Goal: Information Seeking & Learning: Learn about a topic

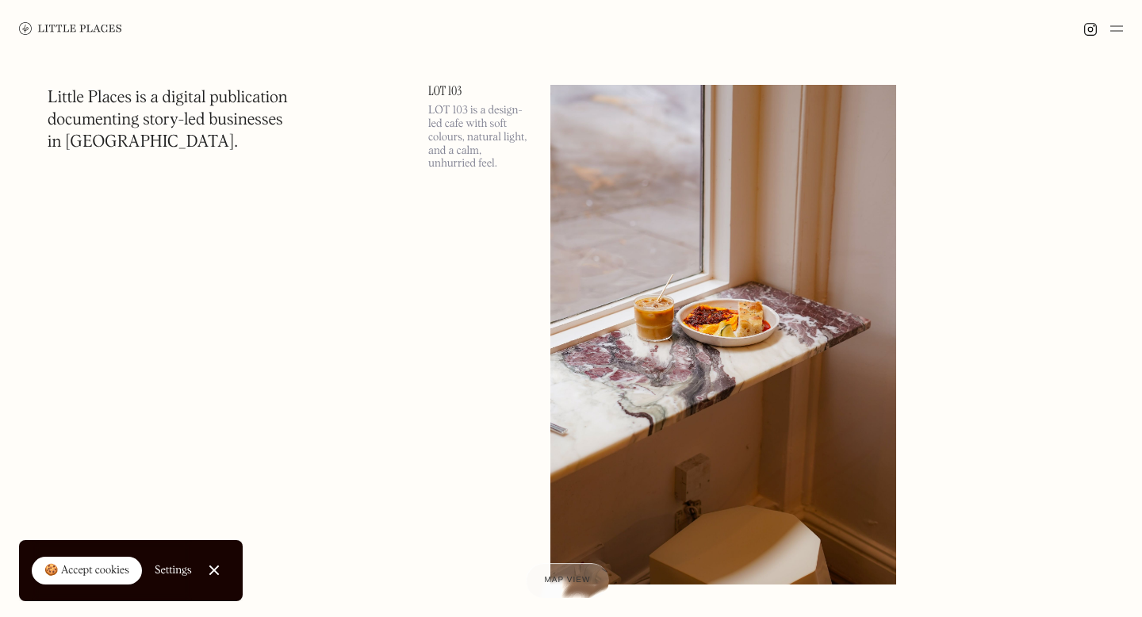
scroll to position [12429, 0]
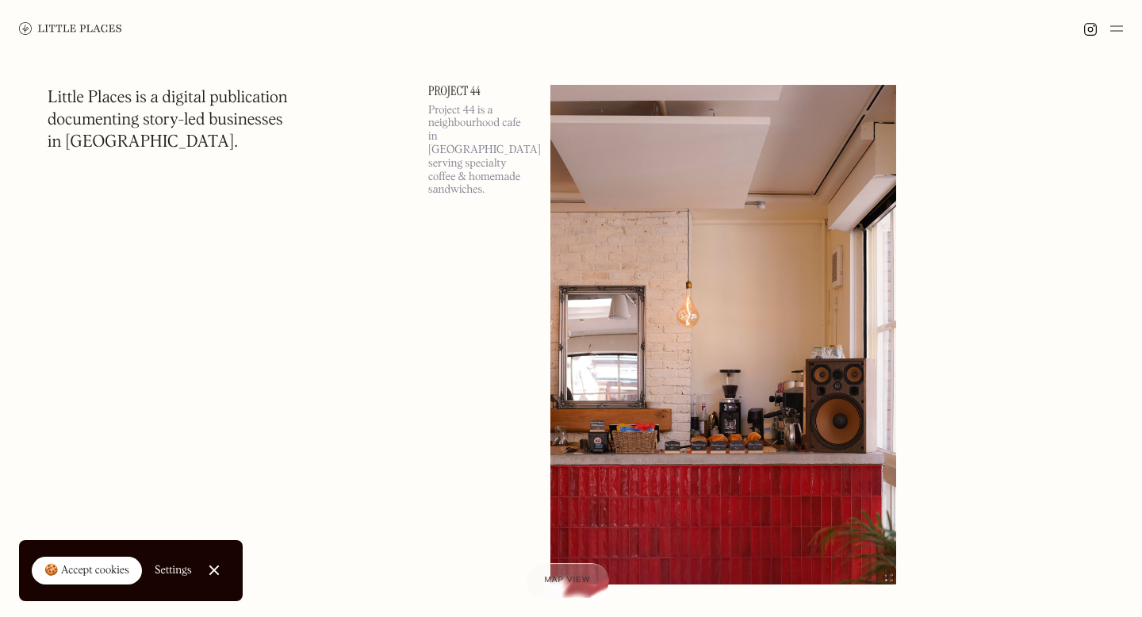
scroll to position [15980, 0]
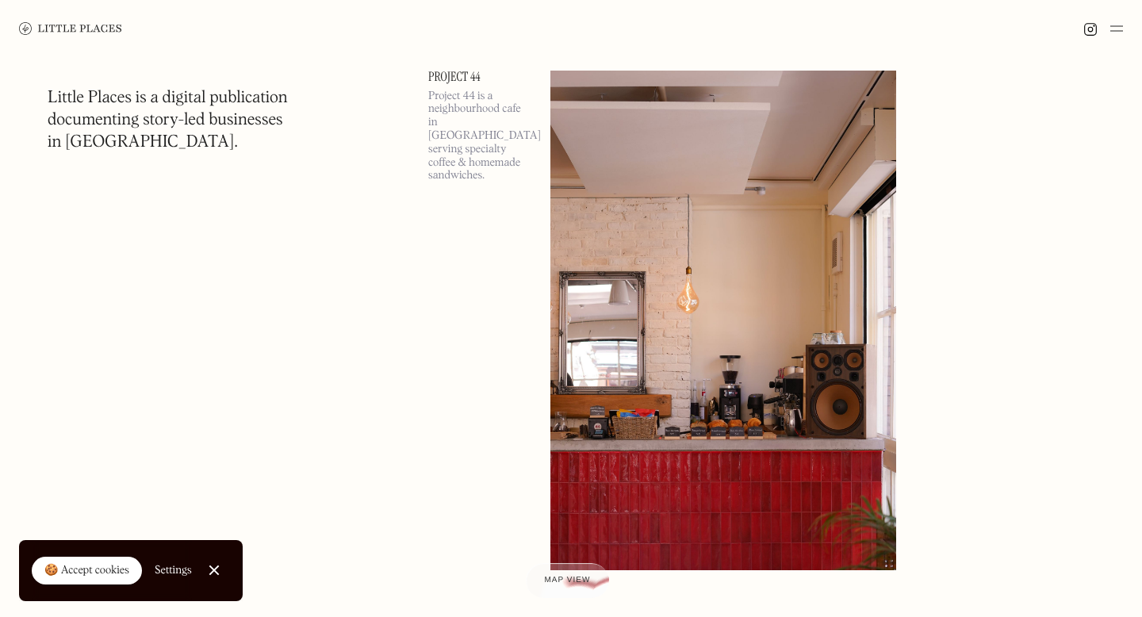
click at [1118, 29] on img at bounding box center [1116, 28] width 13 height 19
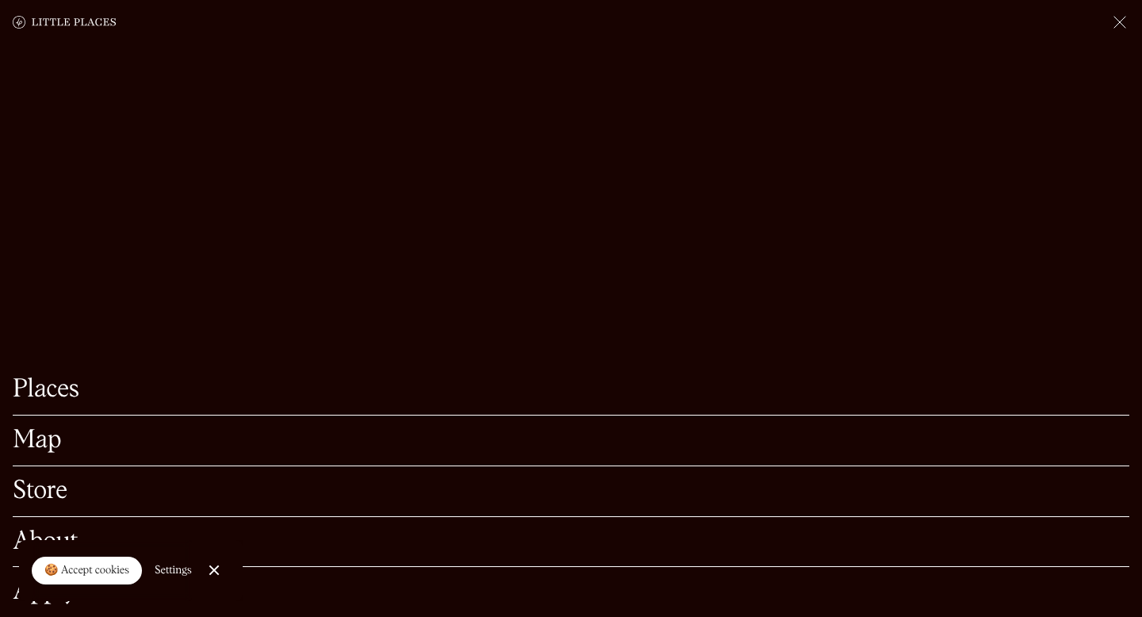
click at [35, 447] on link "Map" at bounding box center [571, 440] width 1117 height 25
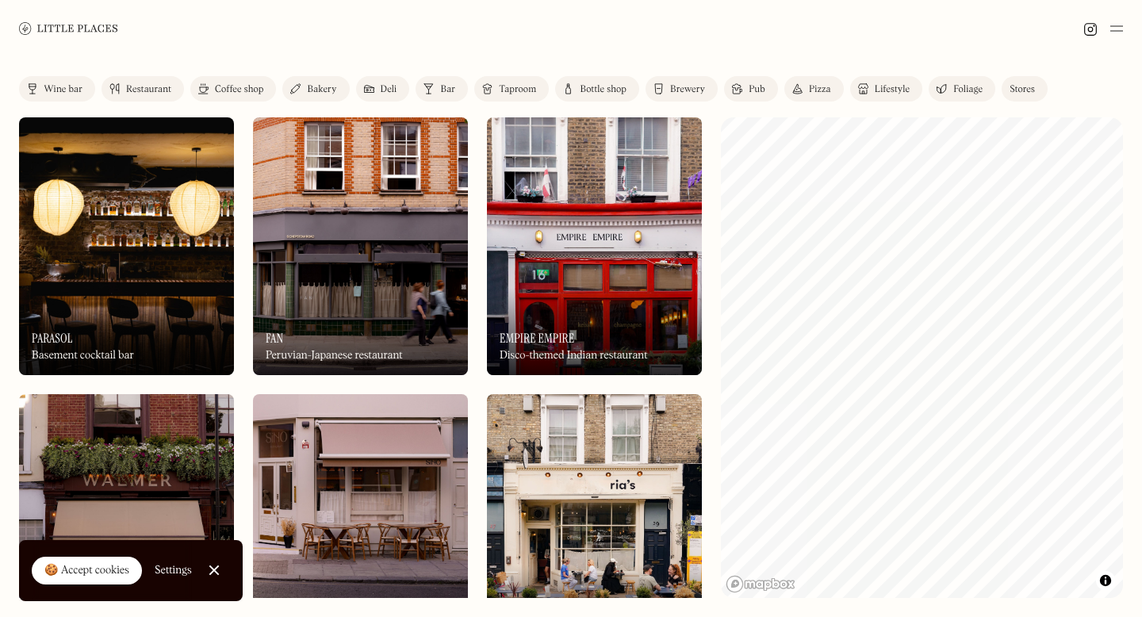
scroll to position [147, 0]
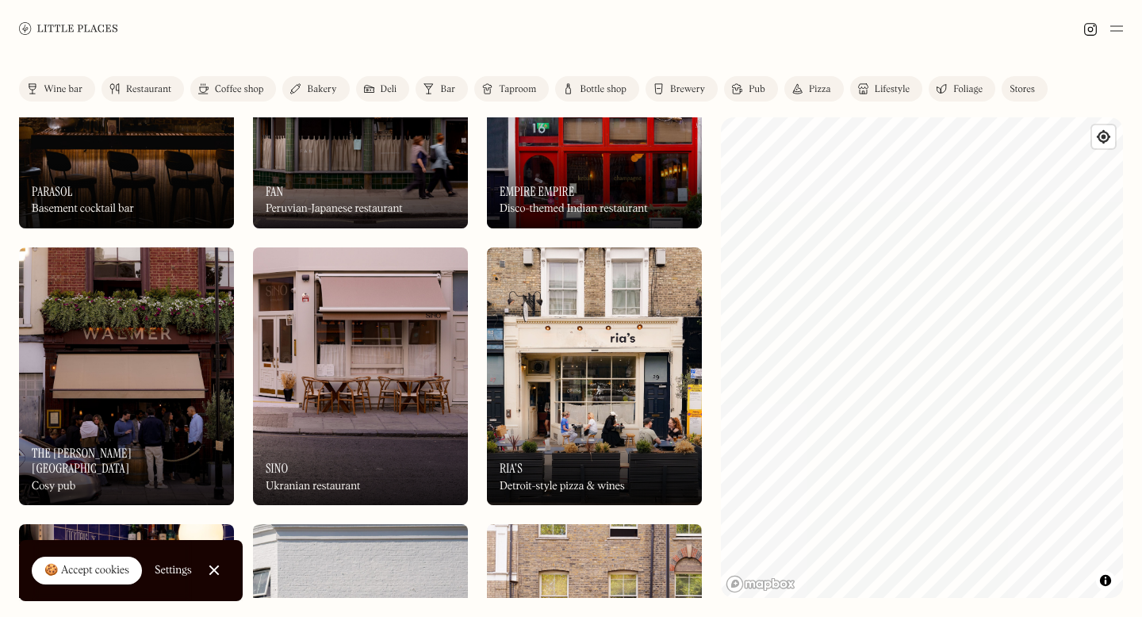
click at [589, 90] on div "Bottle shop" at bounding box center [603, 90] width 47 height 10
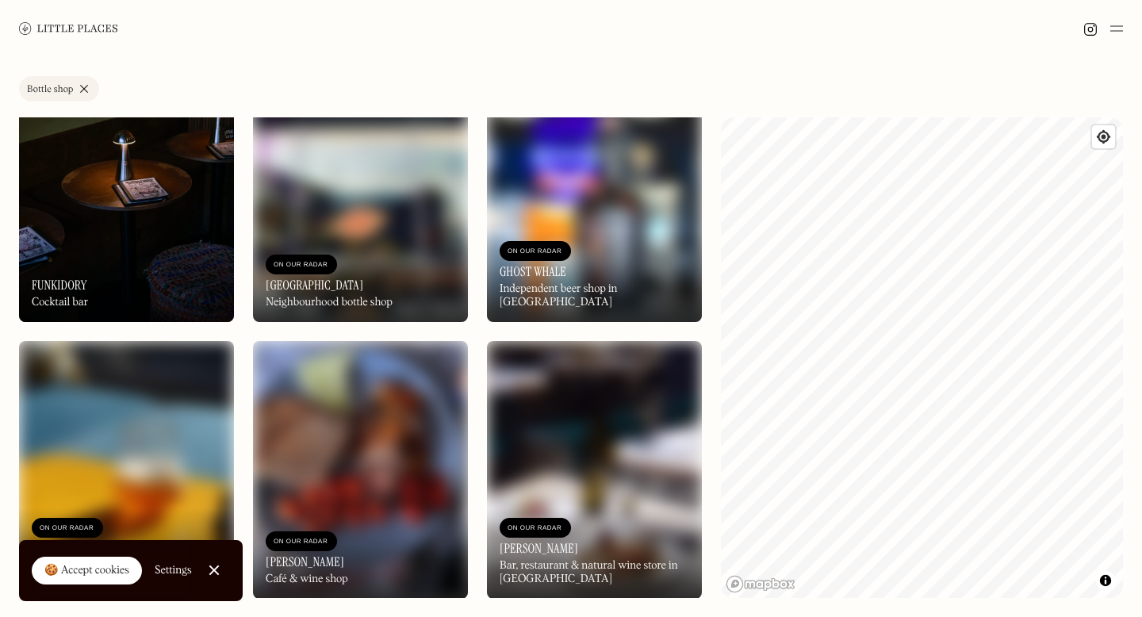
scroll to position [2560, 0]
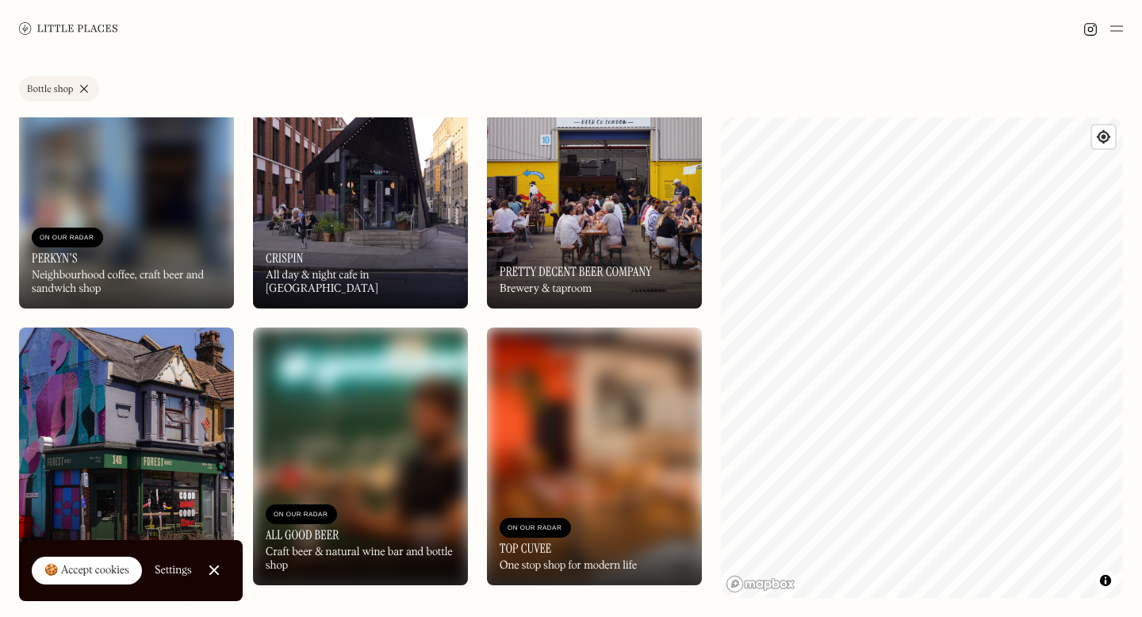
click at [213, 569] on div at bounding box center [214, 571] width 10 height 10
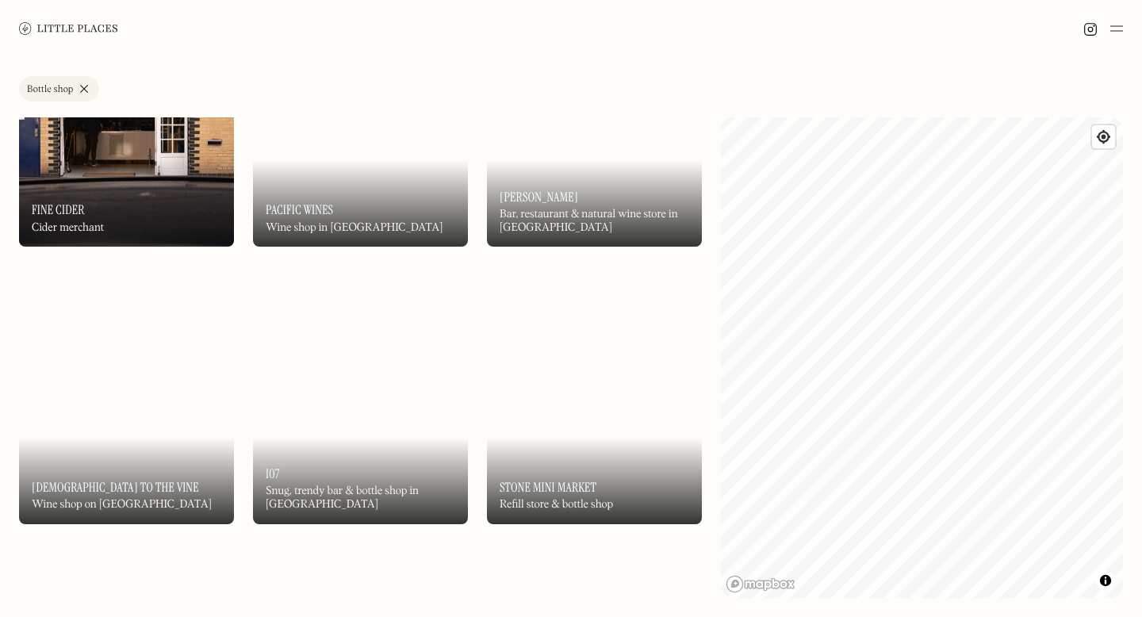
scroll to position [0, 0]
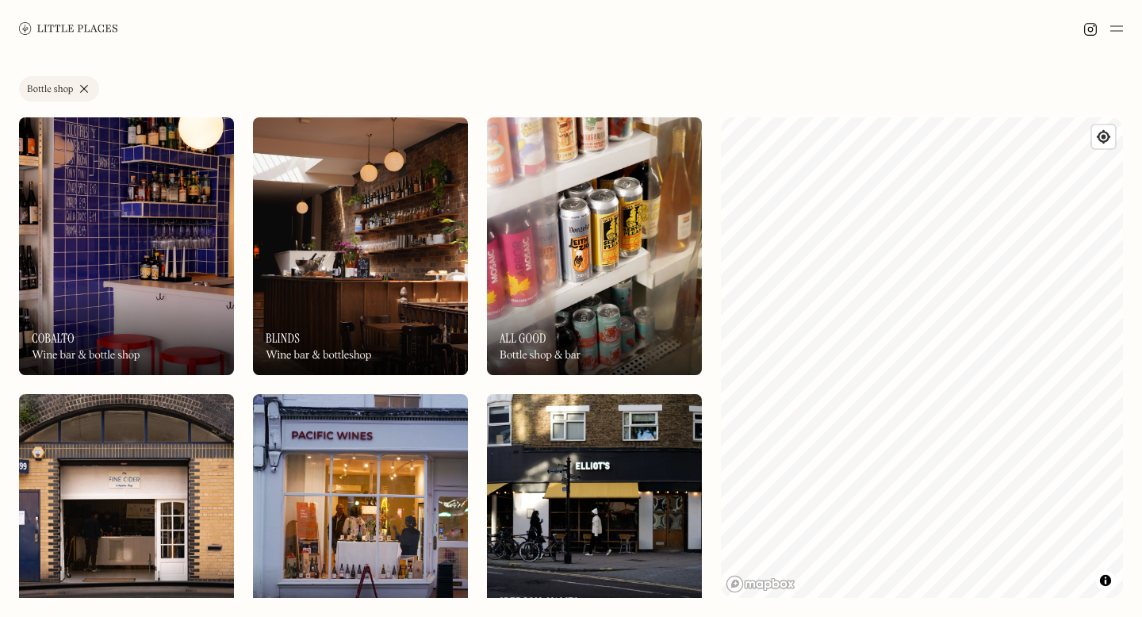
click at [608, 303] on div "On Our Radar All Good Bottle shop & bar" at bounding box center [594, 331] width 215 height 87
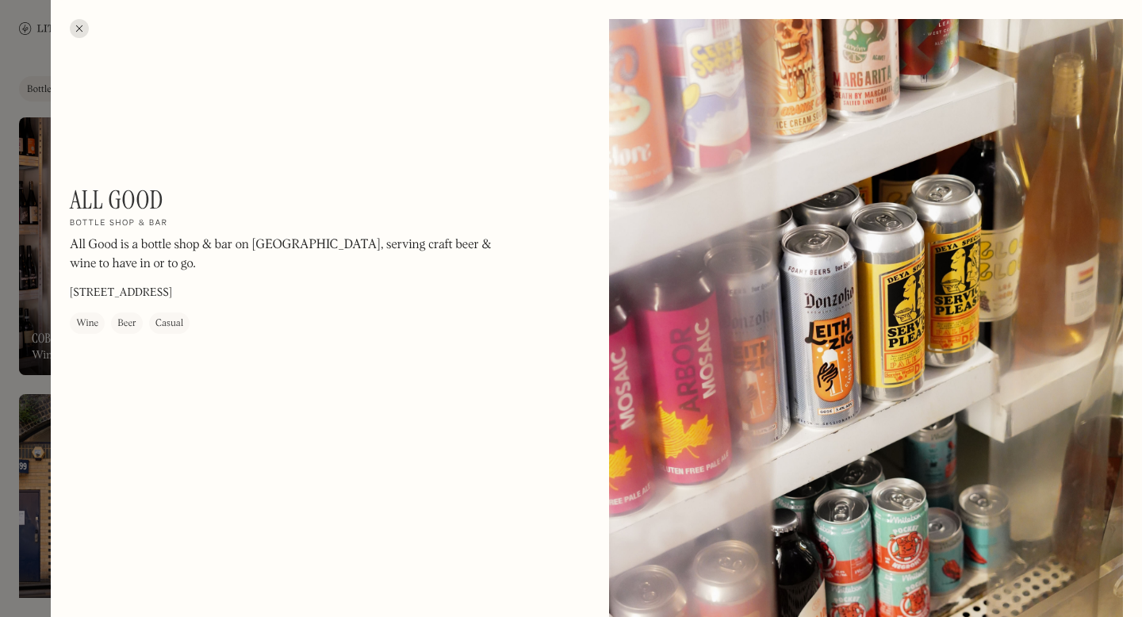
drag, startPoint x: 243, startPoint y: 295, endPoint x: 71, endPoint y: 292, distance: 172.1
click at [71, 292] on div "All Good On Our Radar Bottle shop & bar All Good is a bottle shop & bar on Ball…" at bounding box center [284, 259] width 428 height 149
copy p "39 Balls Pond Rd, London N1 4BW"
click at [82, 25] on div at bounding box center [79, 28] width 19 height 19
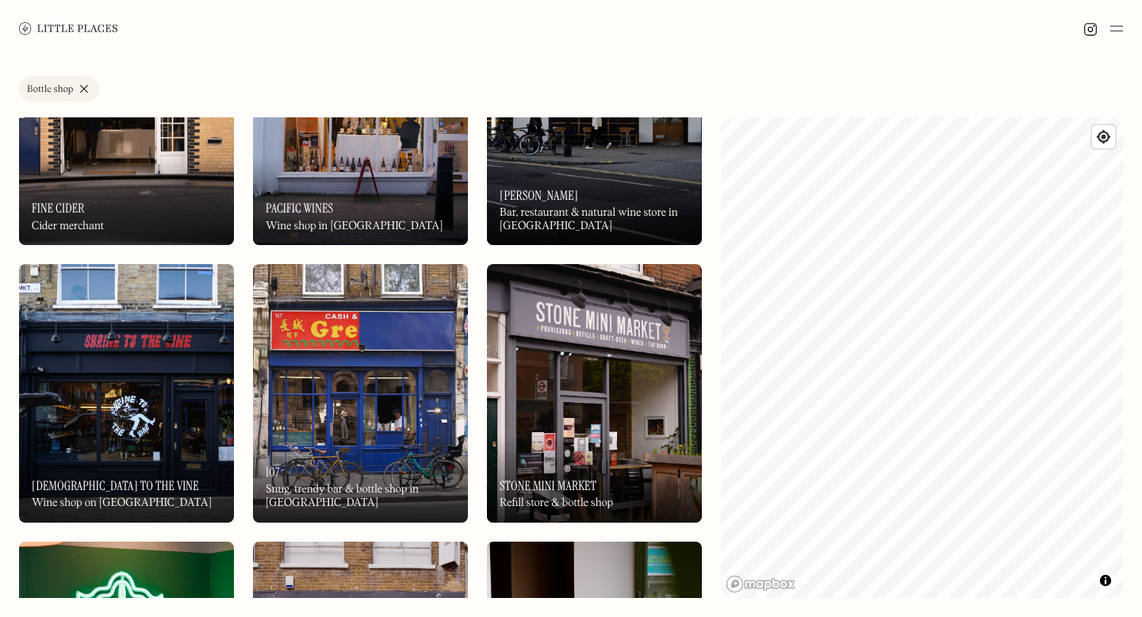
scroll to position [412, 0]
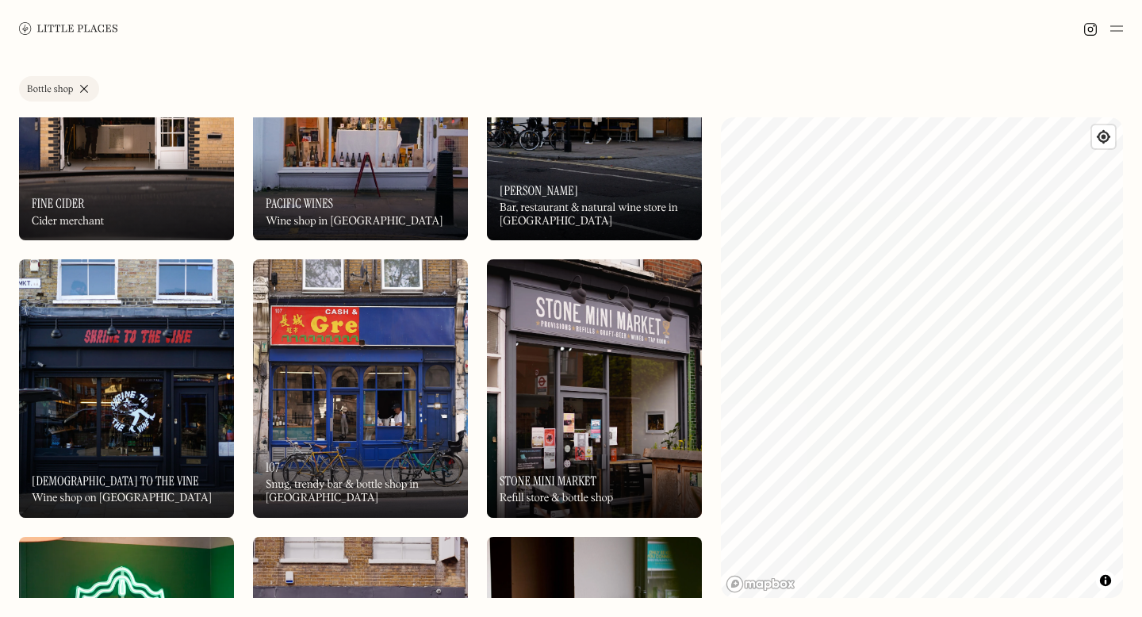
click at [566, 374] on img at bounding box center [594, 388] width 215 height 258
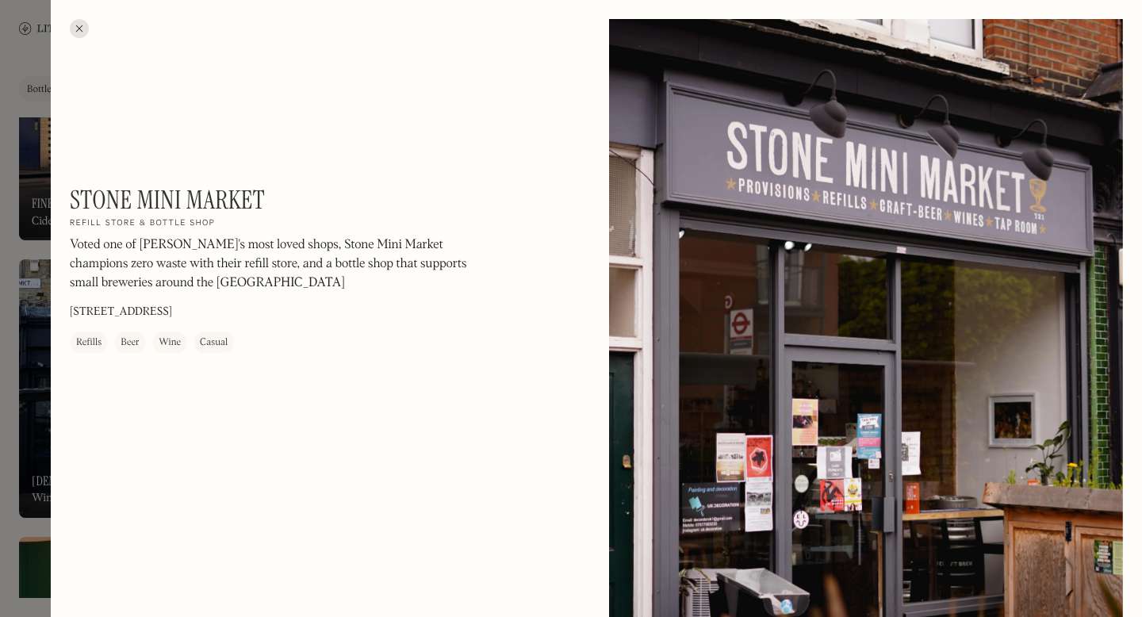
click at [82, 36] on div at bounding box center [79, 28] width 19 height 19
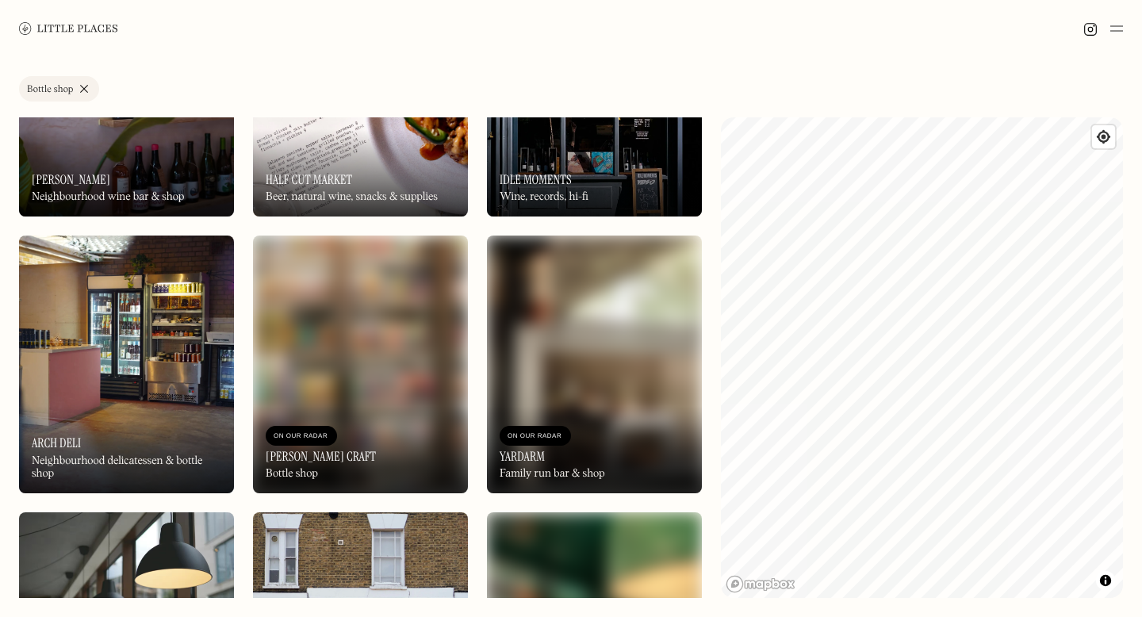
scroll to position [1294, 0]
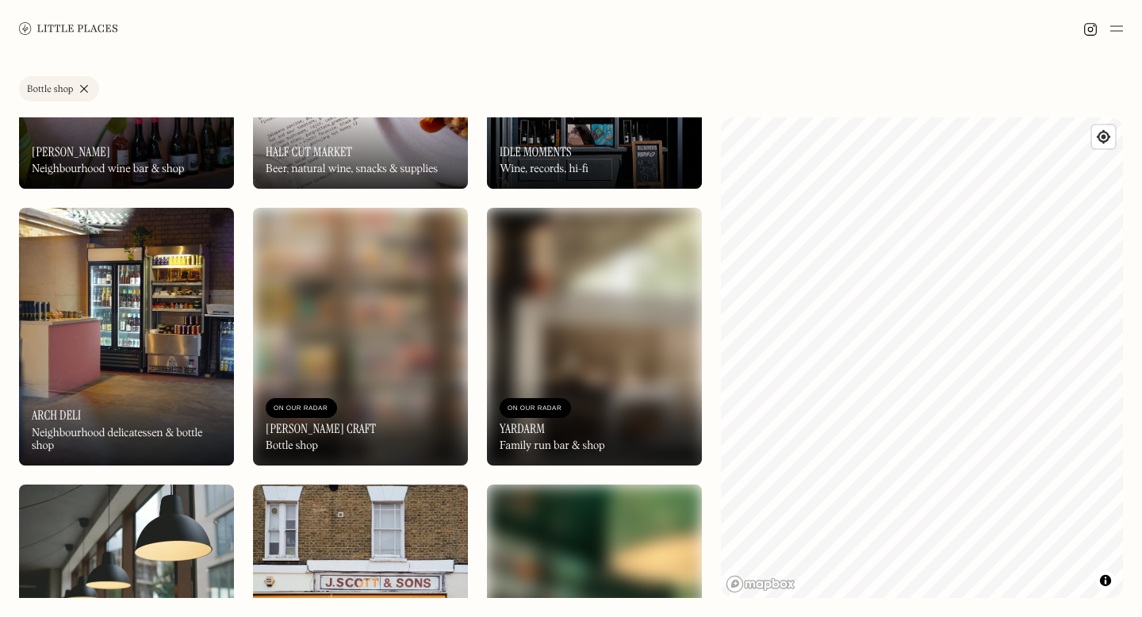
click at [98, 418] on div "On Our Radar Arch Deli Neighbourhood delicatessen & bottle shop" at bounding box center [126, 421] width 215 height 87
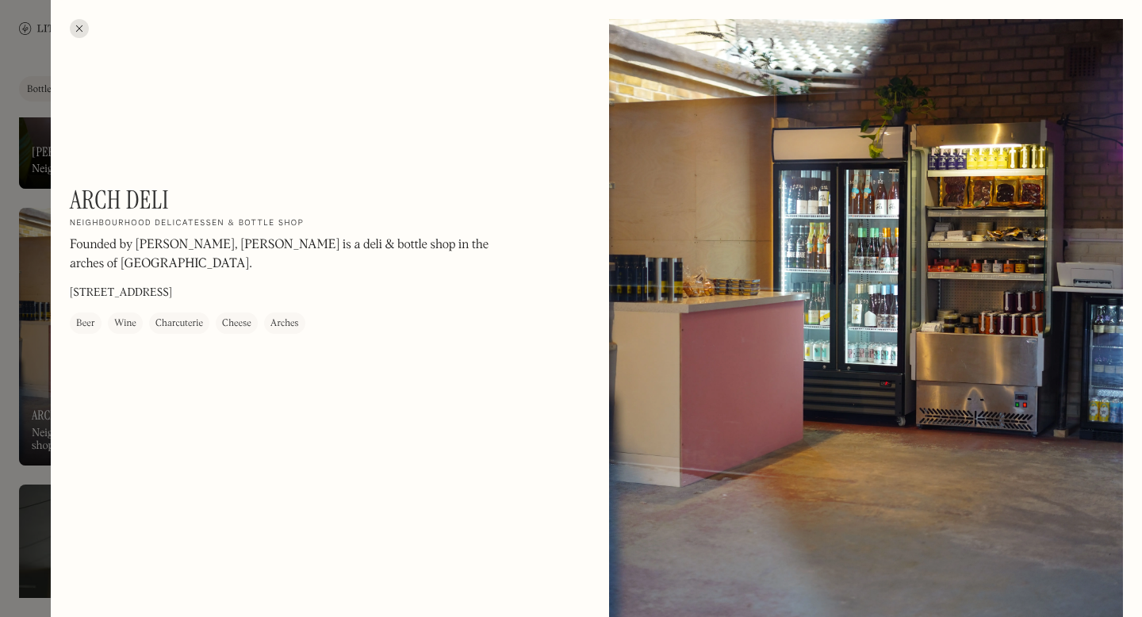
click at [43, 283] on div at bounding box center [571, 308] width 1142 height 617
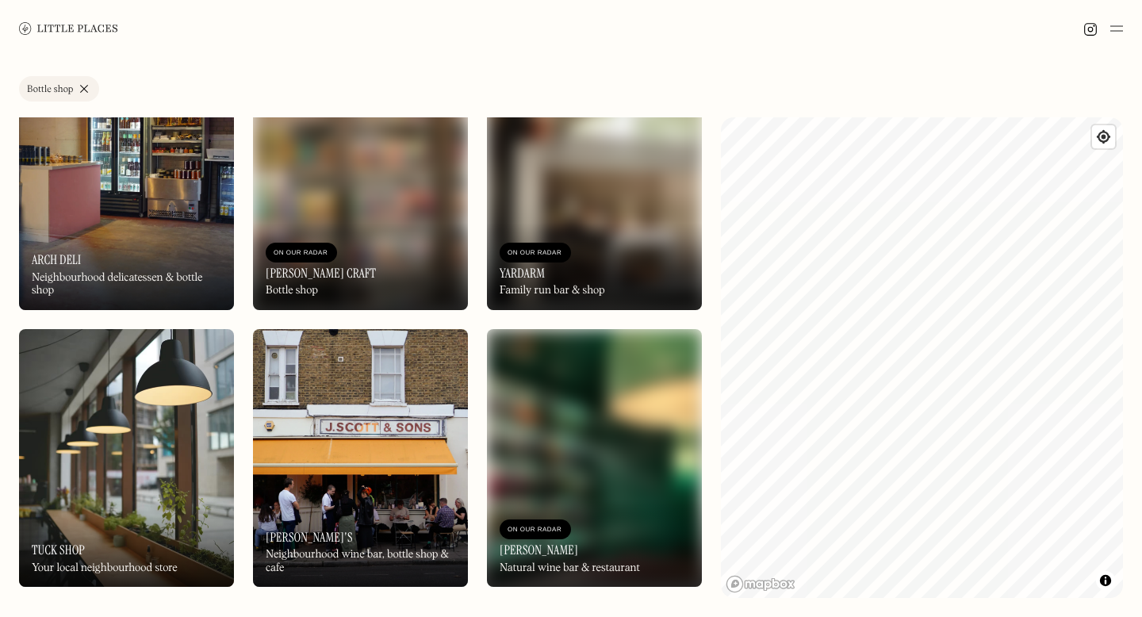
scroll to position [1461, 0]
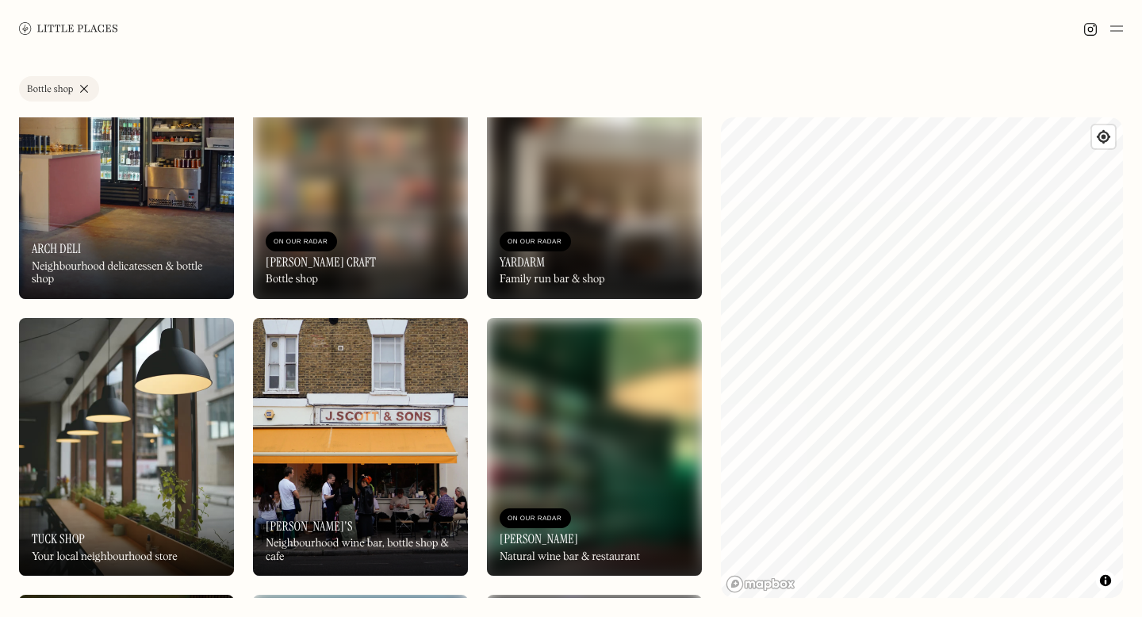
click at [570, 205] on img at bounding box center [594, 170] width 215 height 258
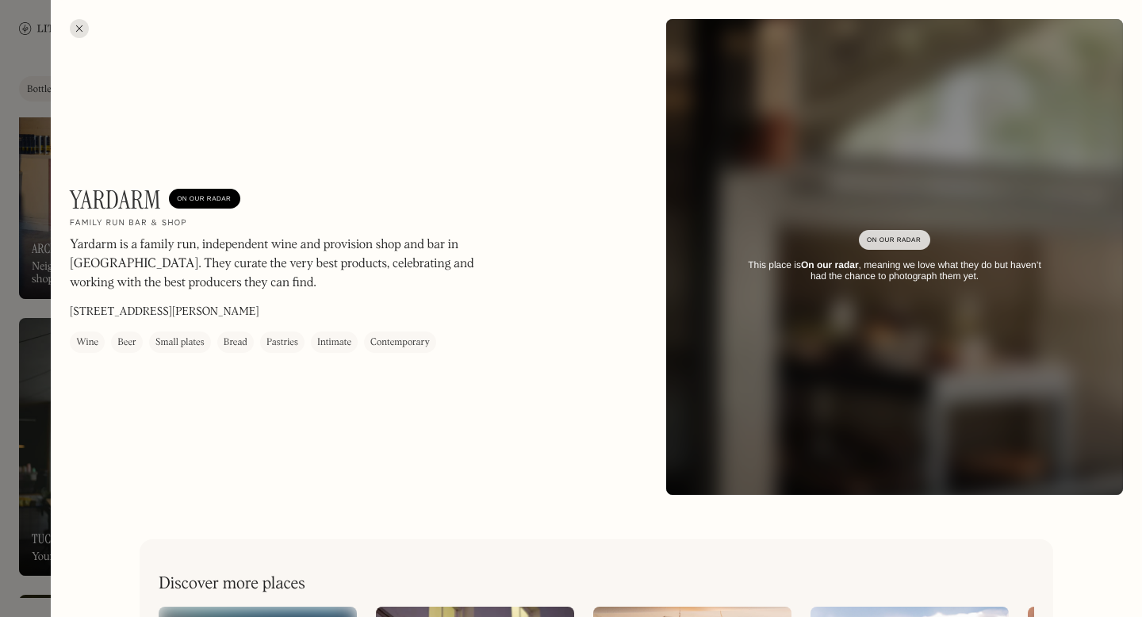
click at [42, 181] on div at bounding box center [571, 308] width 1142 height 617
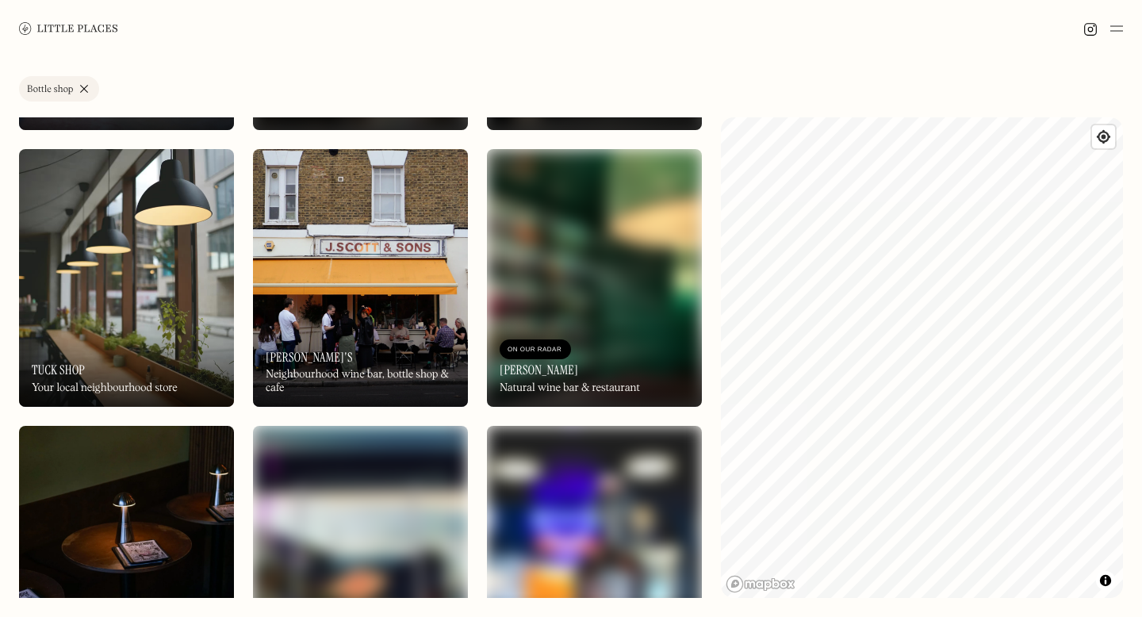
scroll to position [1632, 0]
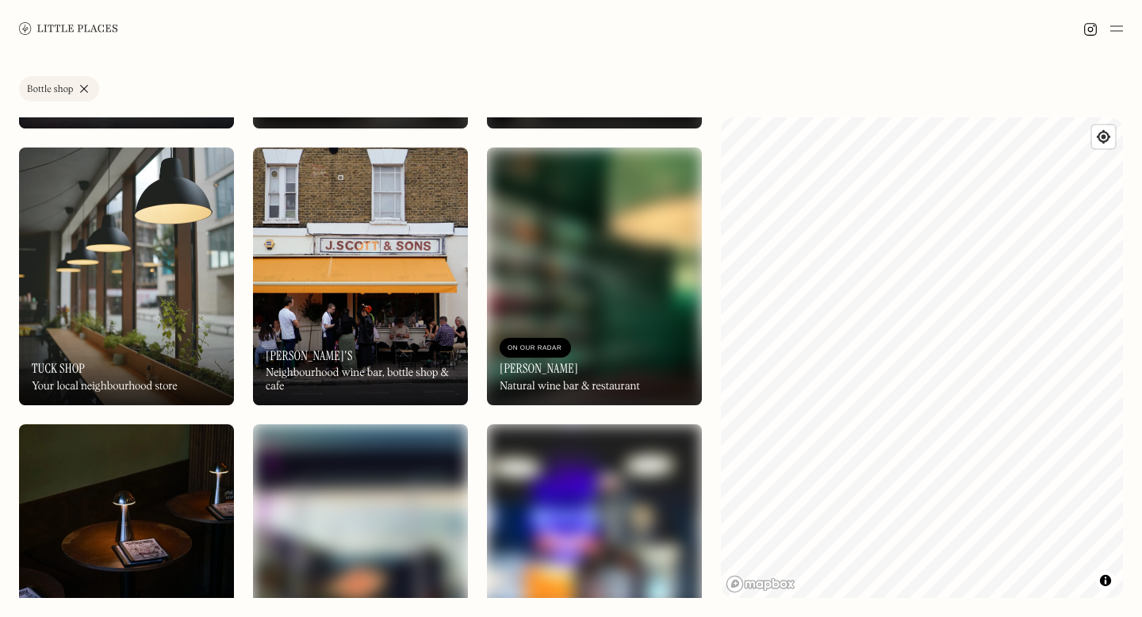
click at [147, 321] on div "On Our Radar Tuck Shop Your local neighbourhood store" at bounding box center [126, 361] width 215 height 87
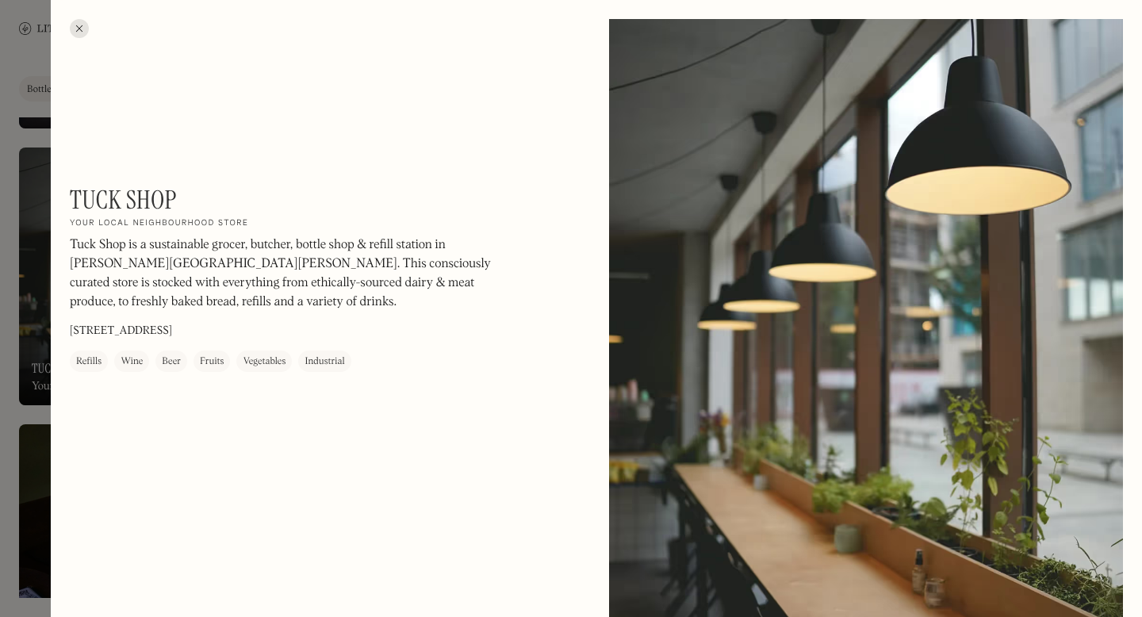
click at [47, 245] on div at bounding box center [571, 308] width 1142 height 617
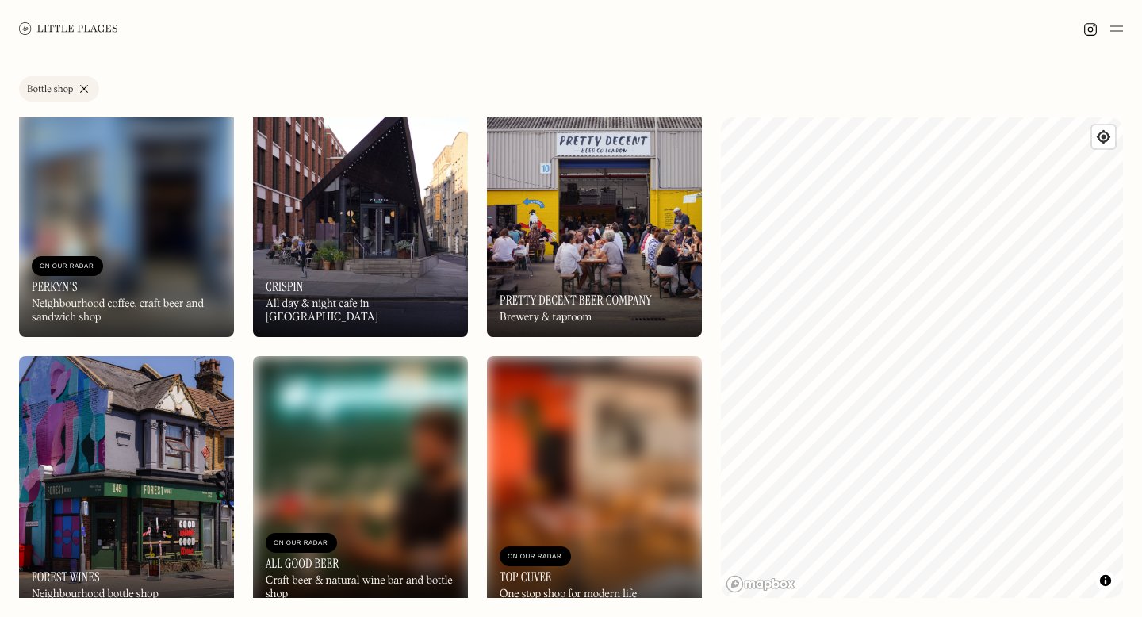
scroll to position [2560, 0]
